Goal: Information Seeking & Learning: Learn about a topic

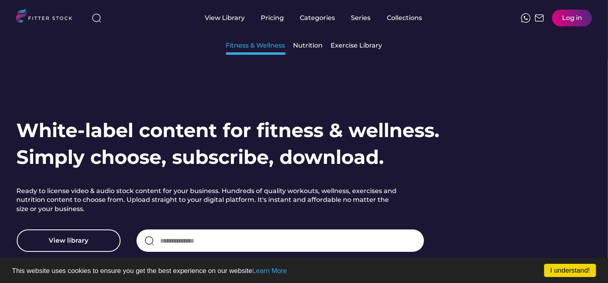
click at [264, 48] on div "Fitness & Wellness" at bounding box center [256, 45] width 60 height 9
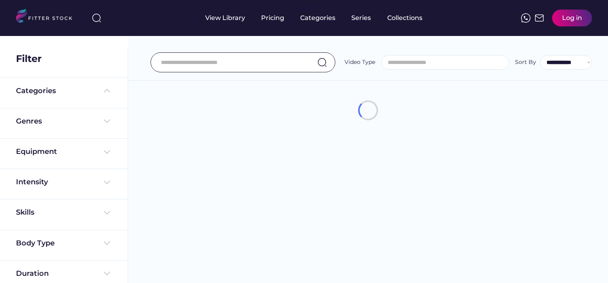
select select
select select "**********"
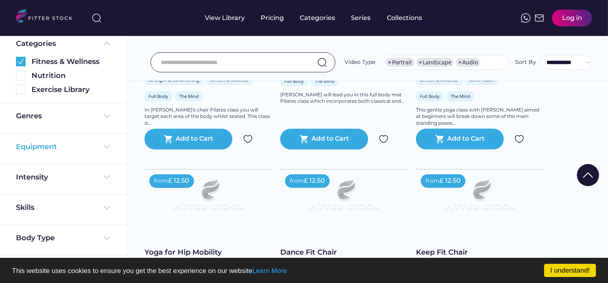
scroll to position [50, 0]
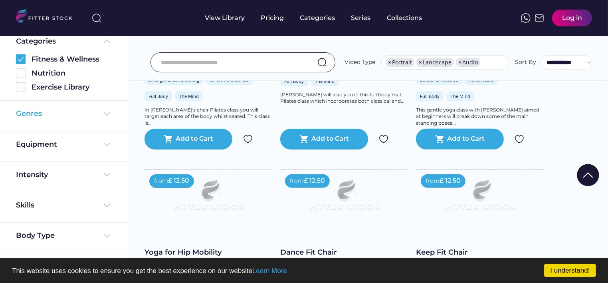
click at [102, 112] on img at bounding box center [107, 114] width 10 height 10
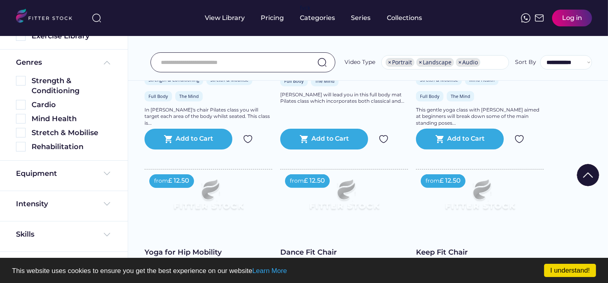
scroll to position [50, 0]
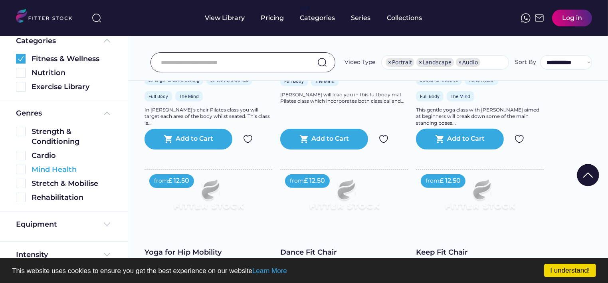
click at [21, 172] on img at bounding box center [21, 170] width 10 height 10
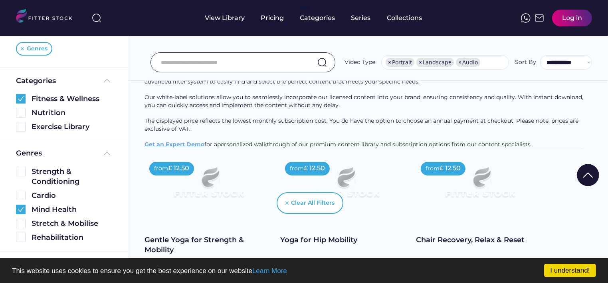
scroll to position [120, 0]
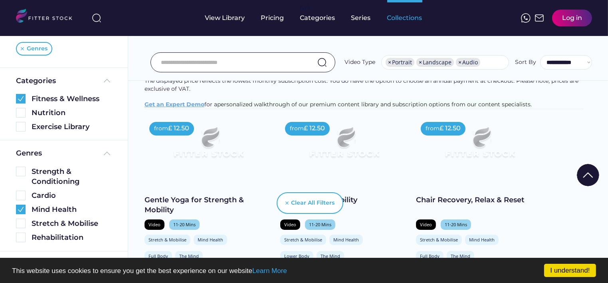
click at [393, 19] on div "Collections" at bounding box center [404, 18] width 35 height 9
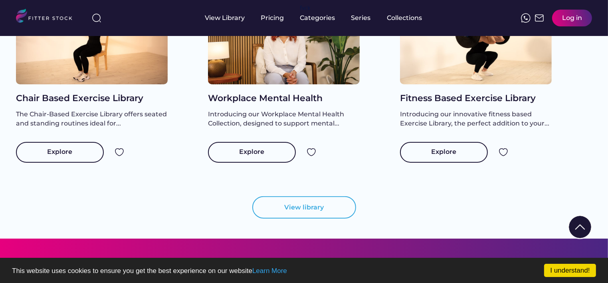
scroll to position [839, 0]
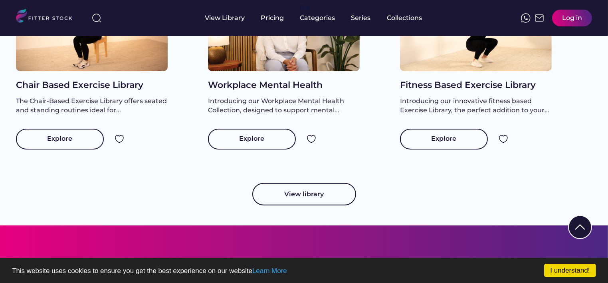
click at [290, 205] on button "View library" at bounding box center [304, 194] width 104 height 22
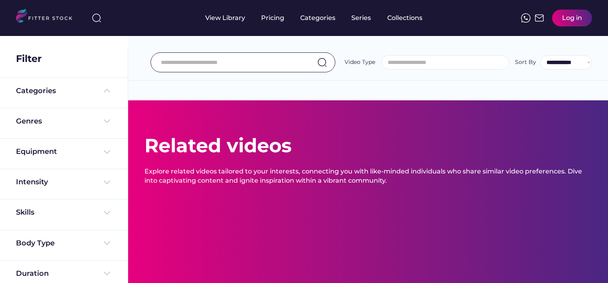
select select
select select "**********"
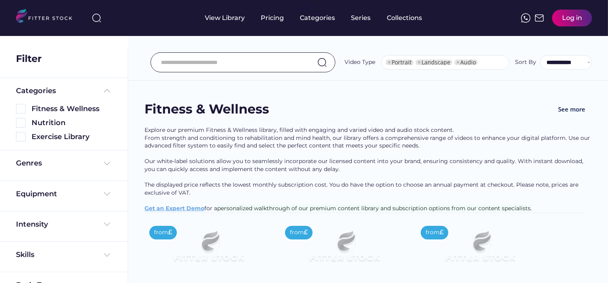
select select "**********"
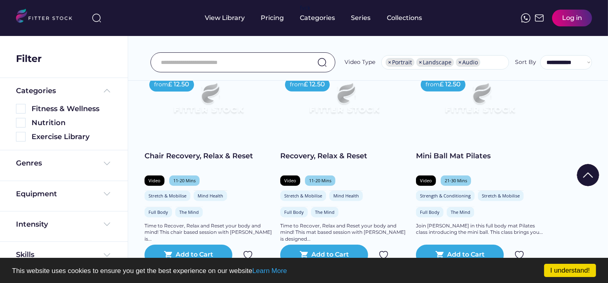
scroll to position [639, 0]
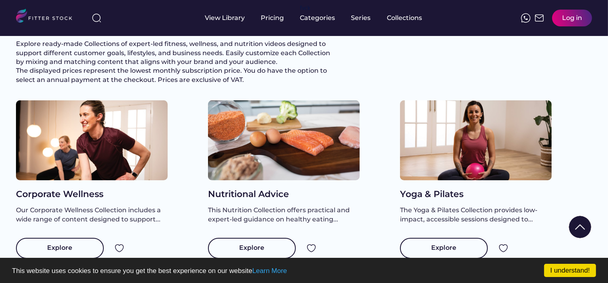
scroll to position [120, 0]
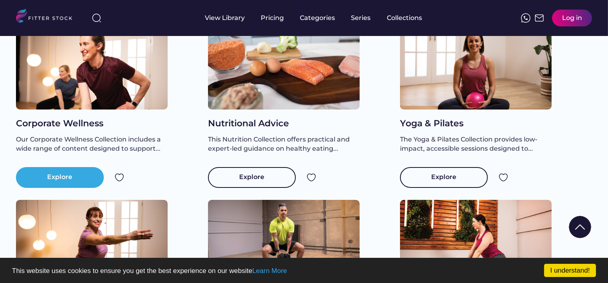
click at [67, 182] on div "Explore" at bounding box center [60, 178] width 25 height 10
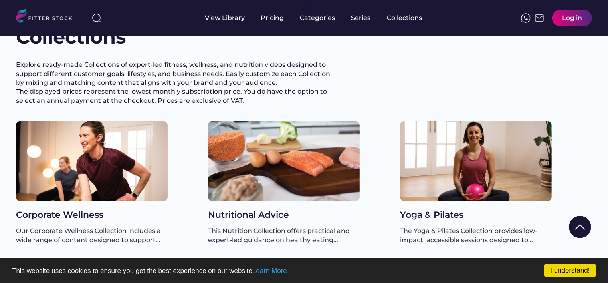
scroll to position [16, 0]
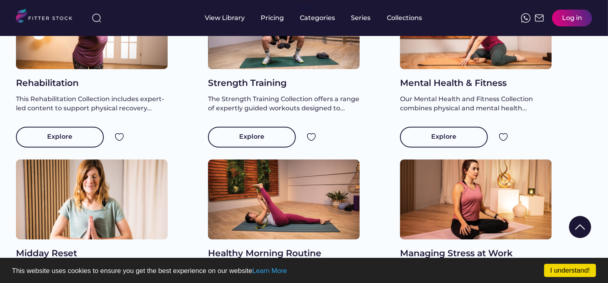
scroll to position [336, 0]
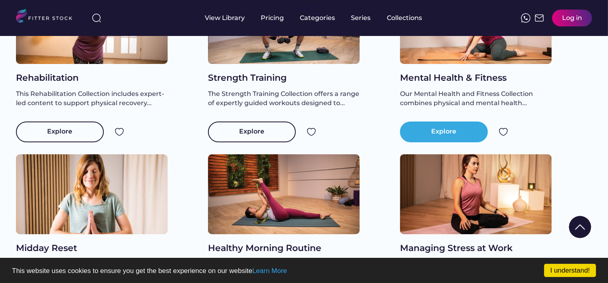
click at [459, 142] on div "Explore" at bounding box center [444, 131] width 88 height 21
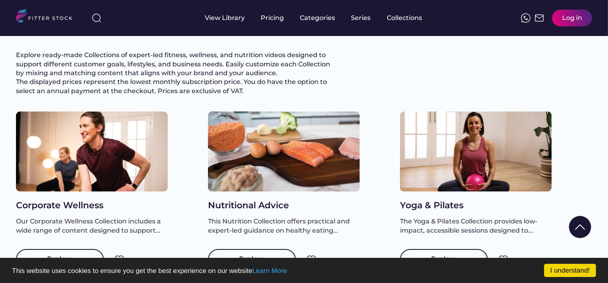
scroll to position [16, 0]
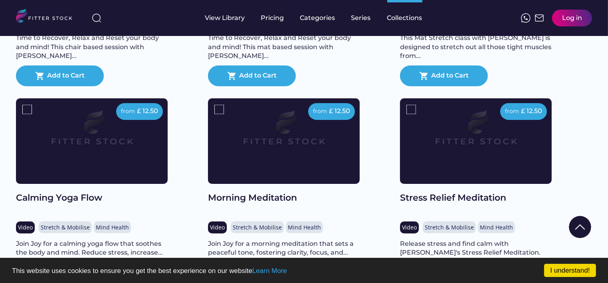
scroll to position [815, 0]
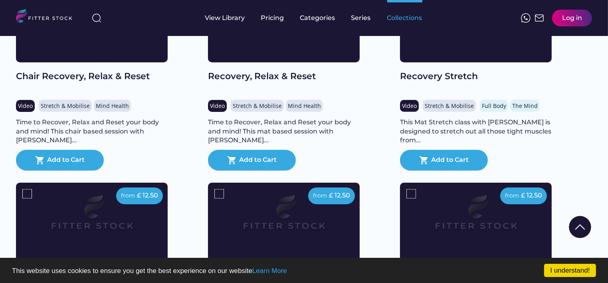
click at [400, 17] on div "Collections" at bounding box center [404, 18] width 35 height 9
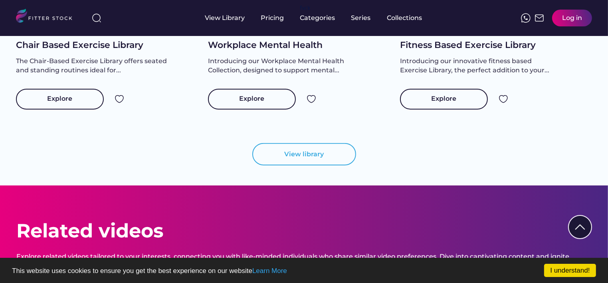
scroll to position [839, 0]
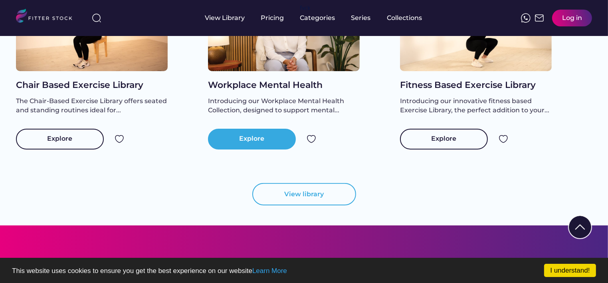
click at [261, 149] on div "Explore" at bounding box center [252, 139] width 88 height 21
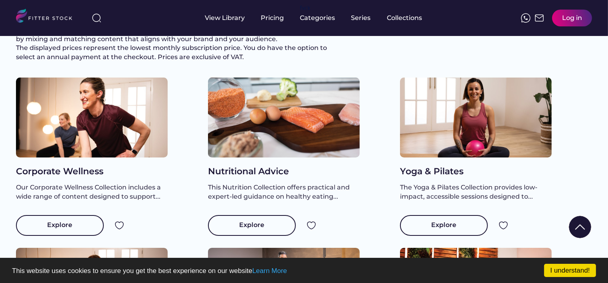
scroll to position [16, 0]
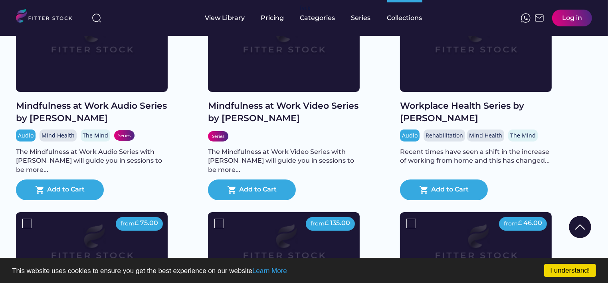
scroll to position [176, 0]
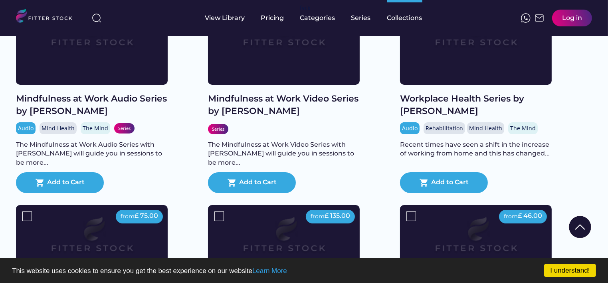
click at [321, 157] on div "The Mindfulness at Work Video Series with Linda will guide you in sessions to b…" at bounding box center [284, 153] width 152 height 27
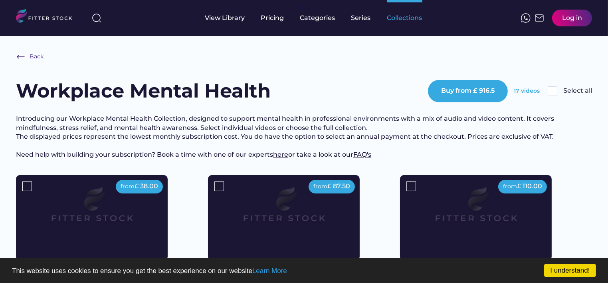
click at [399, 18] on div "Collections" at bounding box center [404, 18] width 35 height 9
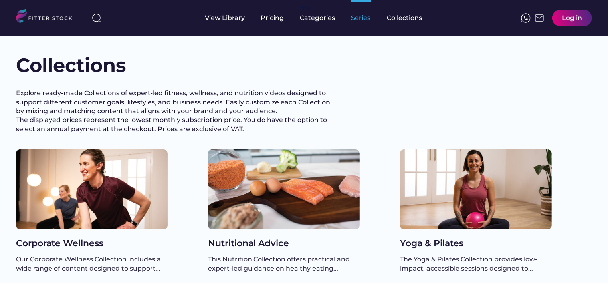
click at [360, 20] on div "Series" at bounding box center [362, 18] width 20 height 9
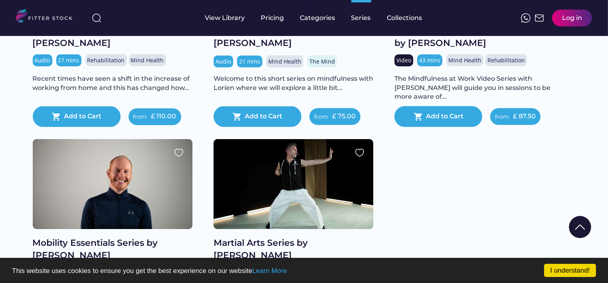
scroll to position [1158, 0]
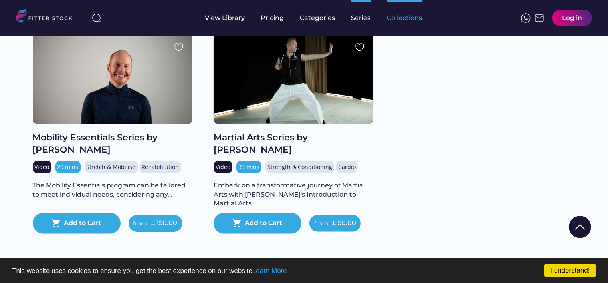
click at [406, 17] on div "Collections" at bounding box center [404, 18] width 35 height 9
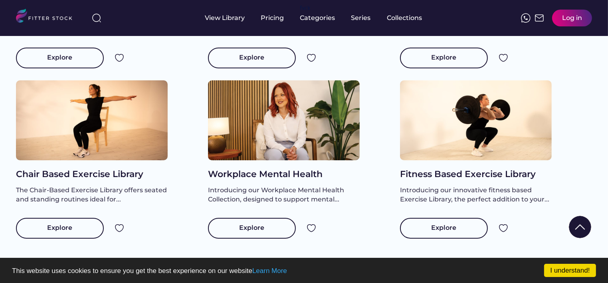
scroll to position [799, 0]
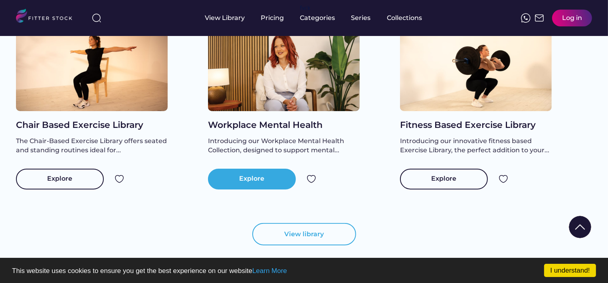
click at [234, 189] on div "Explore" at bounding box center [252, 179] width 88 height 21
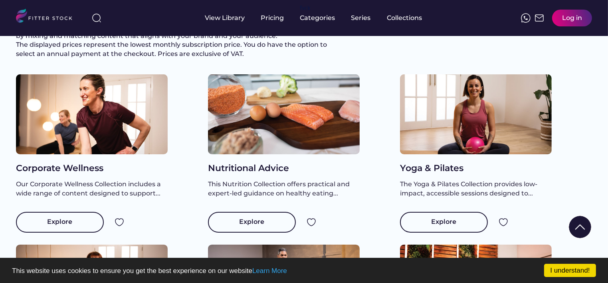
scroll to position [16, 0]
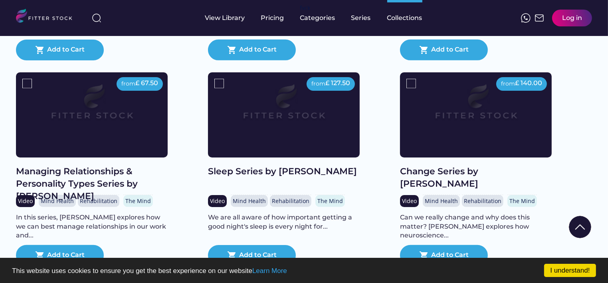
scroll to position [519, 0]
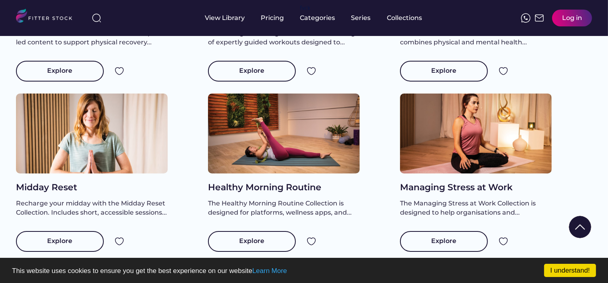
scroll to position [415, 0]
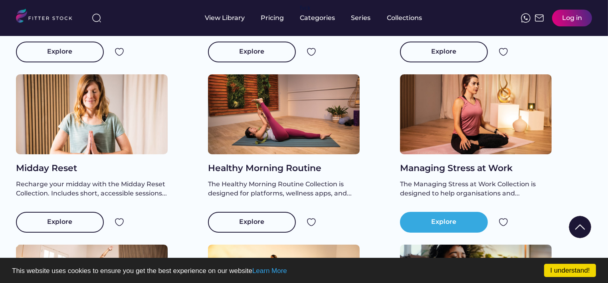
click at [451, 227] on div "Explore" at bounding box center [444, 222] width 25 height 10
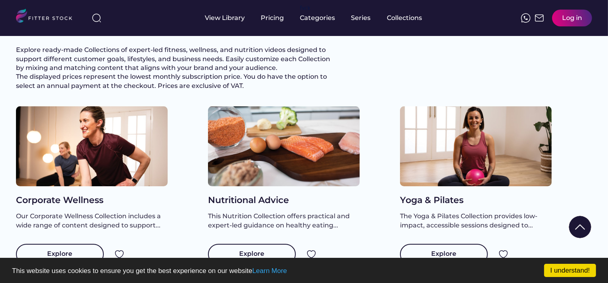
scroll to position [16, 0]
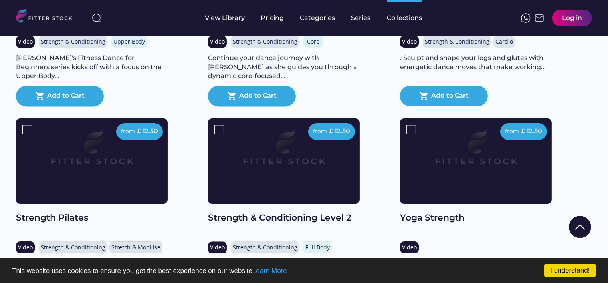
scroll to position [1774, 0]
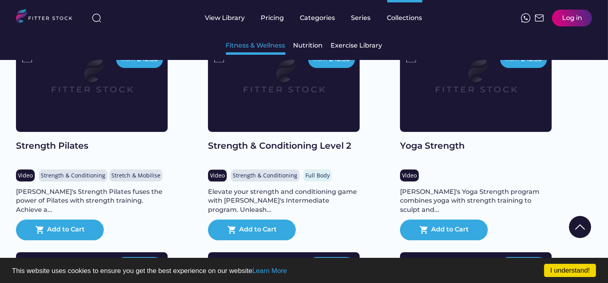
click at [268, 45] on div "Fitness & Wellness" at bounding box center [256, 45] width 60 height 9
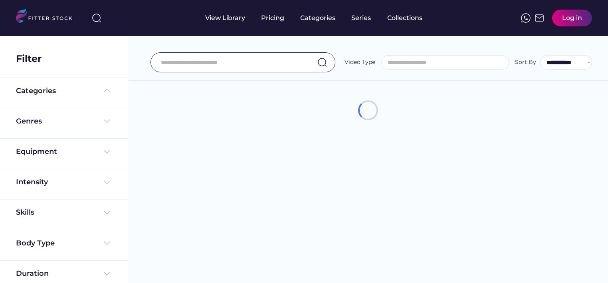
select select
select select "**********"
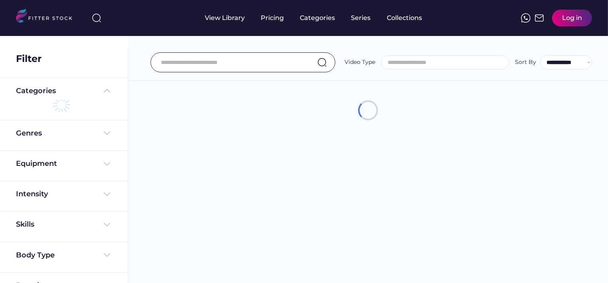
scroll to position [14, 0]
select select "**********"
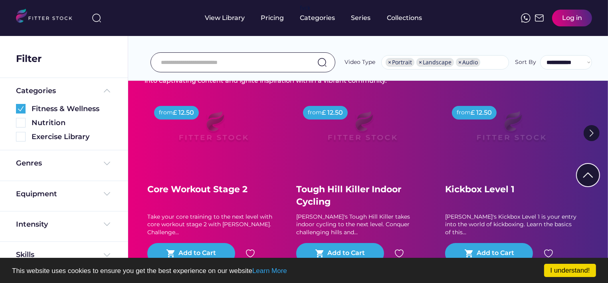
scroll to position [1798, 0]
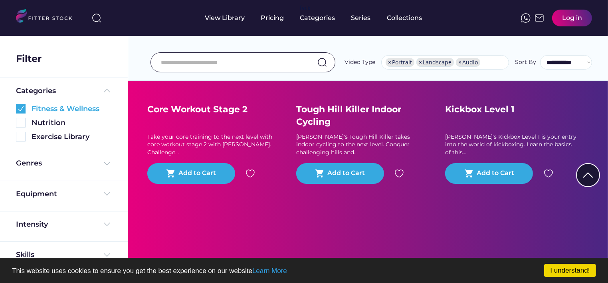
click at [23, 108] on img at bounding box center [21, 109] width 10 height 10
click at [18, 122] on img at bounding box center [21, 123] width 10 height 10
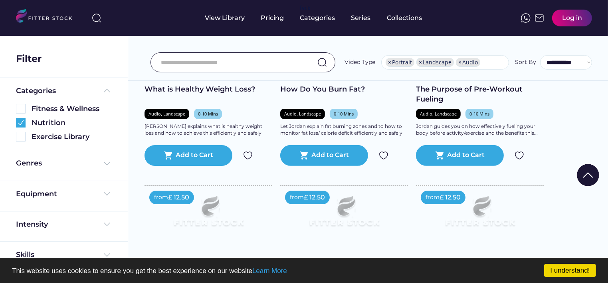
scroll to position [0, 0]
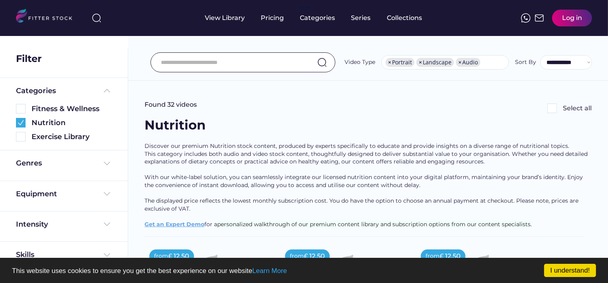
click at [552, 109] on img at bounding box center [553, 108] width 10 height 10
click at [554, 107] on img at bounding box center [553, 108] width 10 height 10
click at [551, 109] on img at bounding box center [553, 108] width 10 height 10
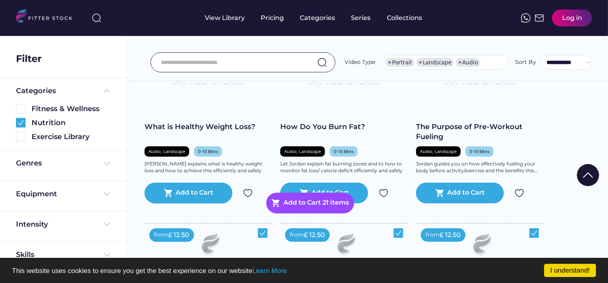
scroll to position [200, 0]
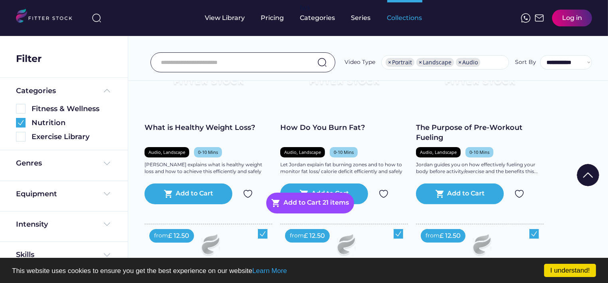
click at [405, 19] on div "Collections" at bounding box center [404, 18] width 35 height 9
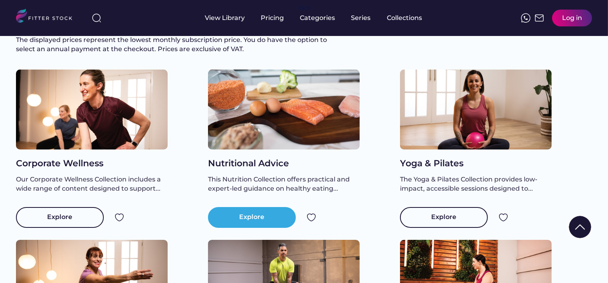
click at [249, 222] on div "Explore" at bounding box center [252, 218] width 25 height 10
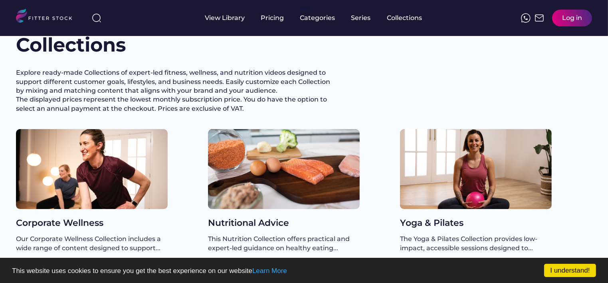
scroll to position [16, 0]
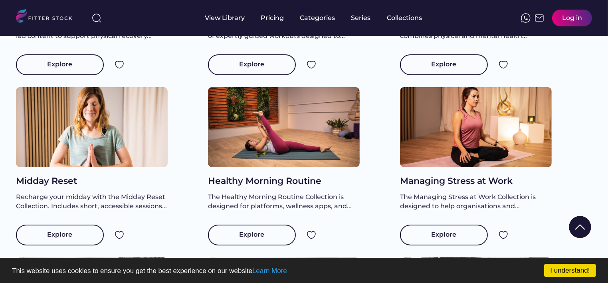
scroll to position [296, 0]
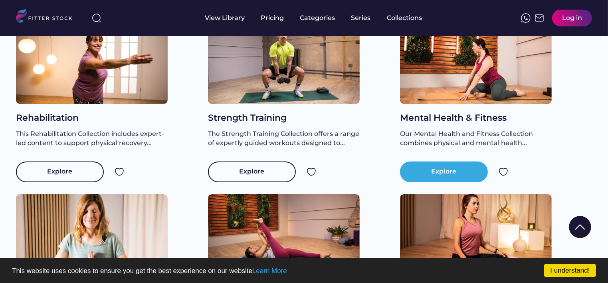
click at [438, 182] on div "Explore" at bounding box center [444, 171] width 88 height 21
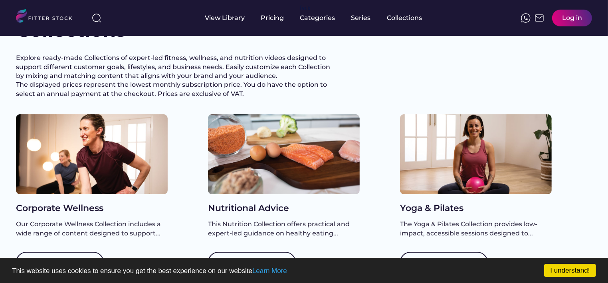
scroll to position [16, 0]
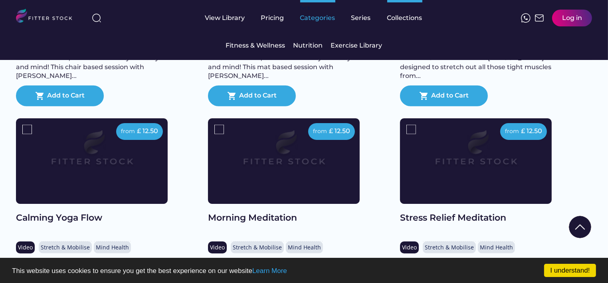
scroll to position [879, 0]
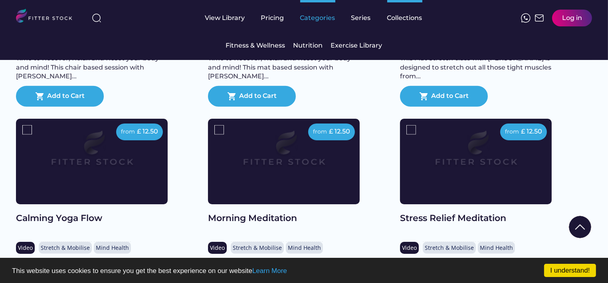
click at [318, 21] on div "Categories" at bounding box center [317, 18] width 35 height 9
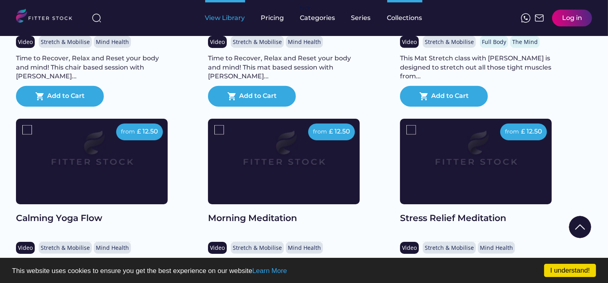
click at [223, 18] on div "View Library" at bounding box center [225, 18] width 40 height 9
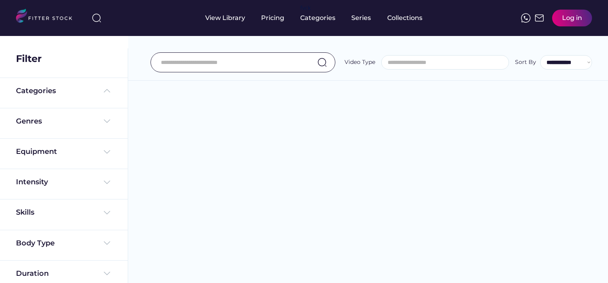
select select
select select "**********"
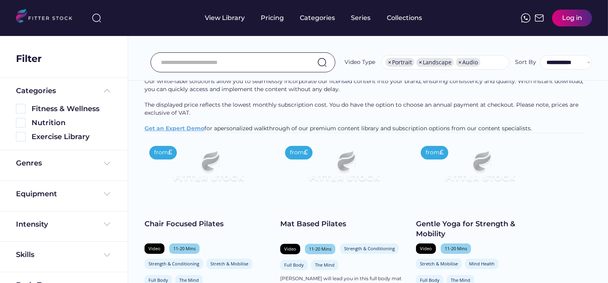
scroll to position [50, 0]
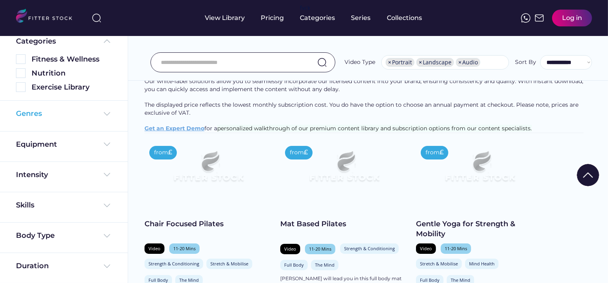
click at [104, 113] on img at bounding box center [107, 114] width 10 height 10
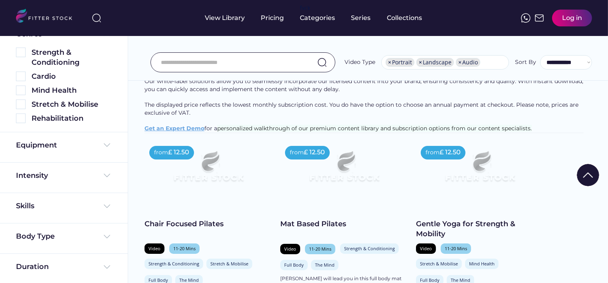
scroll to position [129, 0]
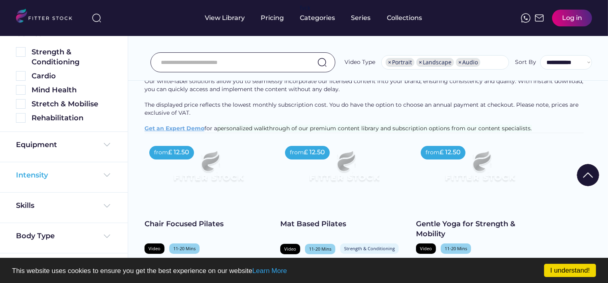
click at [105, 174] on img at bounding box center [107, 175] width 10 height 10
